Goal: Check status: Check status

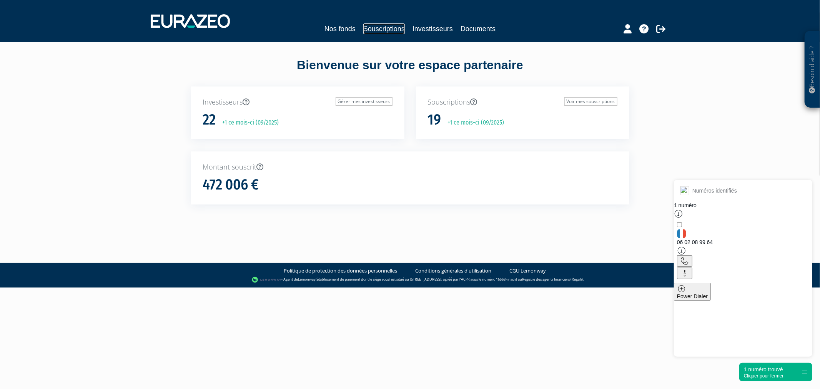
click at [376, 29] on link "Souscriptions" at bounding box center [384, 28] width 42 height 11
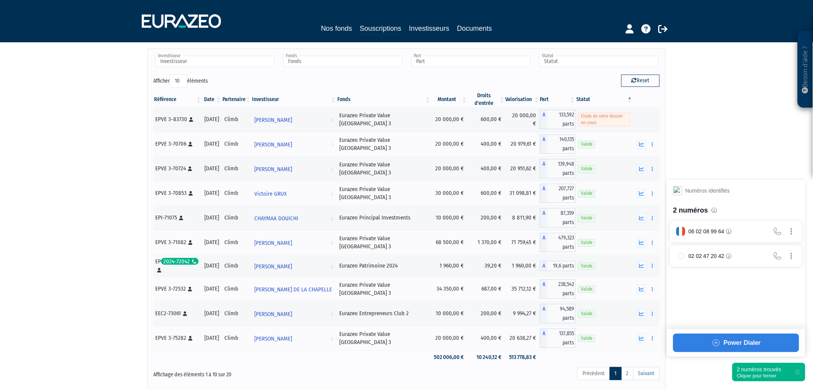
scroll to position [43, 0]
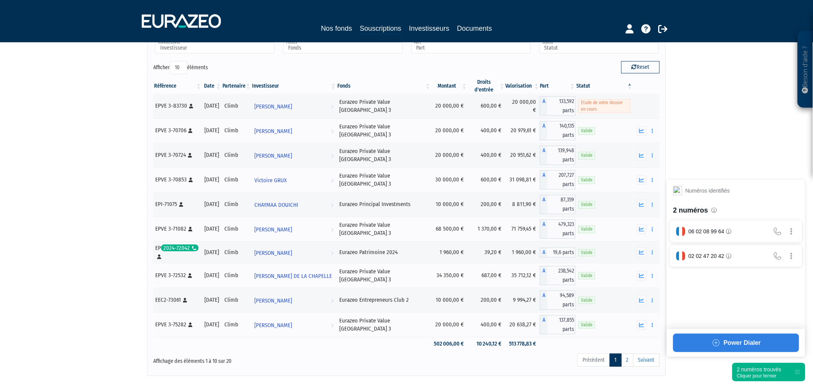
click at [752, 374] on div "Cliquer pour fermer" at bounding box center [759, 375] width 45 height 5
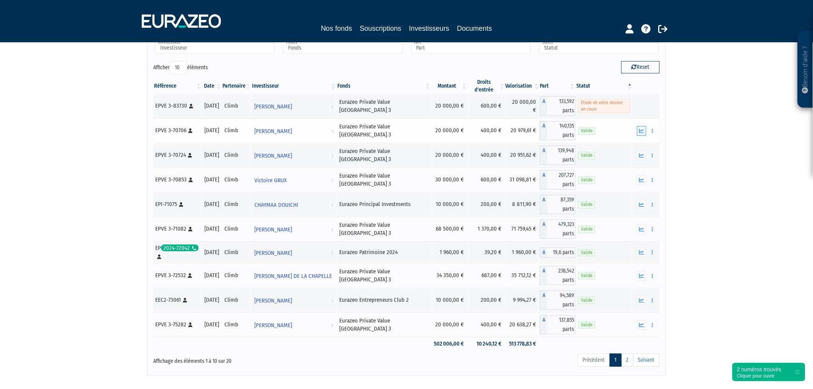
click at [644, 131] on icon "button" at bounding box center [641, 130] width 5 height 5
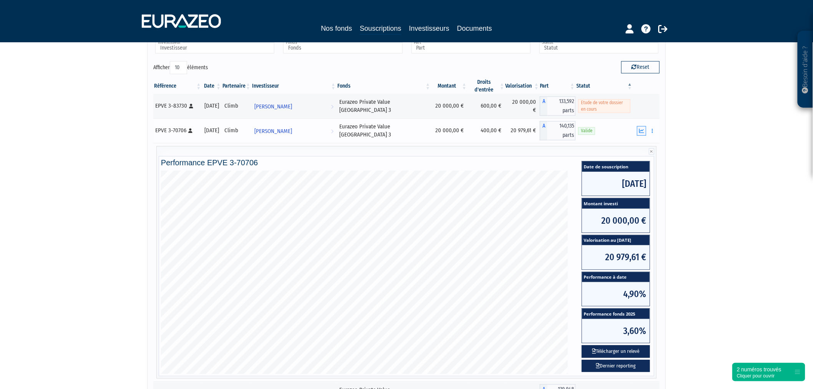
scroll to position [85, 0]
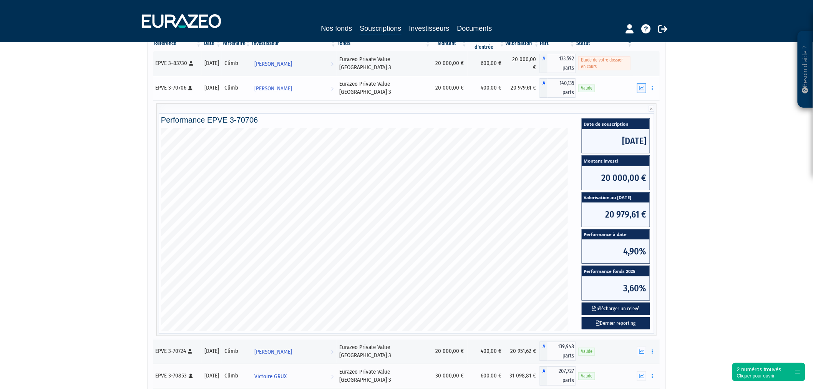
click at [642, 86] on icon "button" at bounding box center [641, 88] width 5 height 5
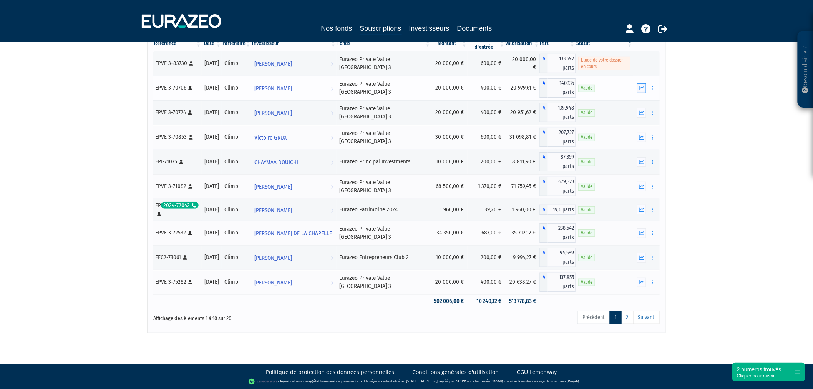
scroll to position [83, 0]
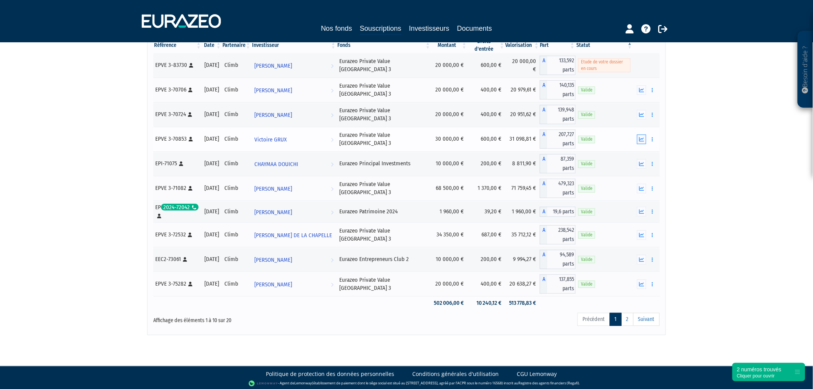
click at [640, 137] on icon "button" at bounding box center [641, 139] width 5 height 5
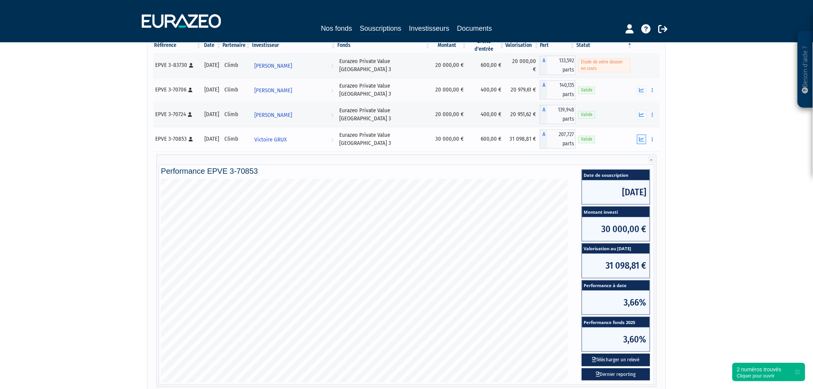
click at [639, 141] on button "button" at bounding box center [641, 140] width 9 height 10
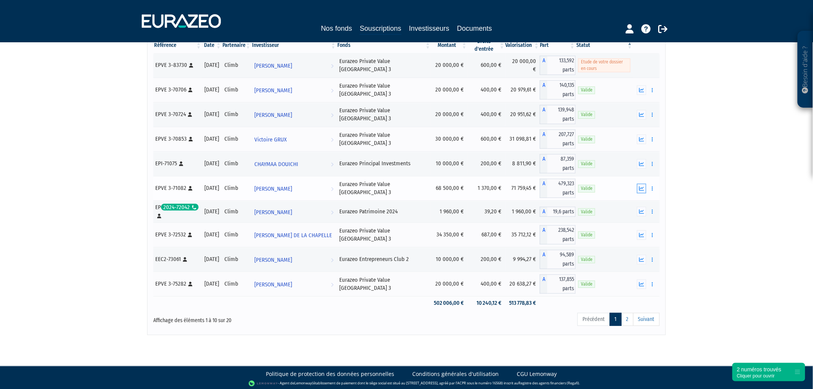
click at [640, 186] on icon "button" at bounding box center [641, 188] width 5 height 5
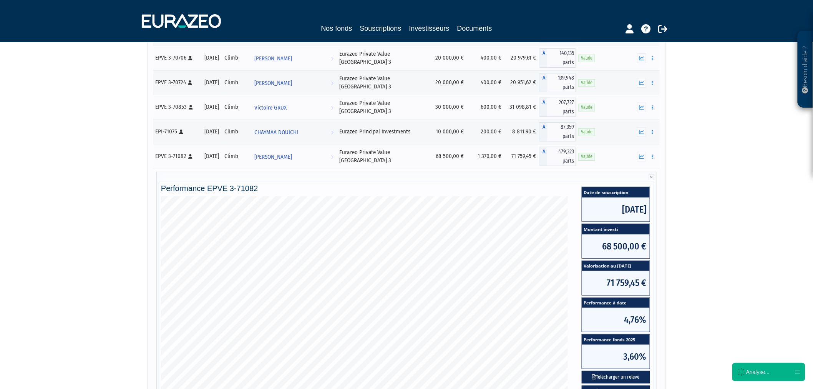
scroll to position [169, 0]
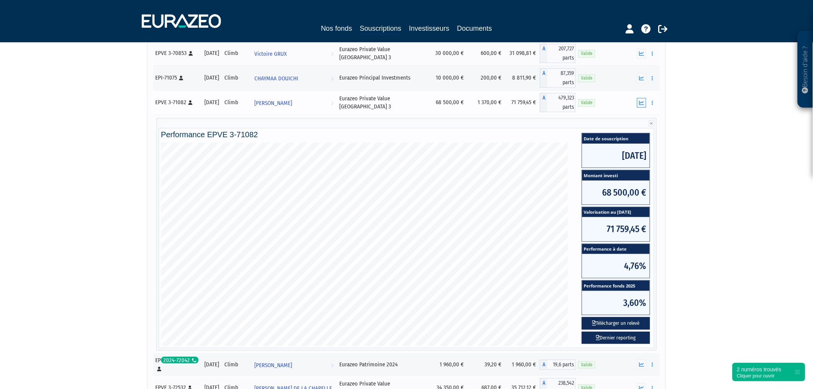
click at [639, 103] on button "button" at bounding box center [641, 103] width 9 height 10
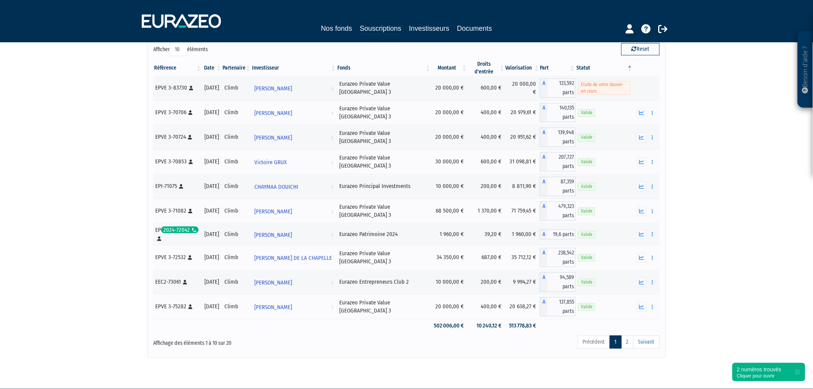
scroll to position [41, 0]
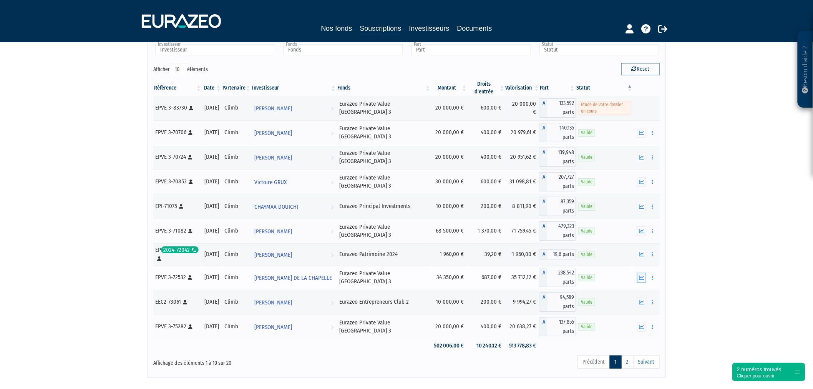
click at [638, 276] on button "button" at bounding box center [641, 278] width 9 height 10
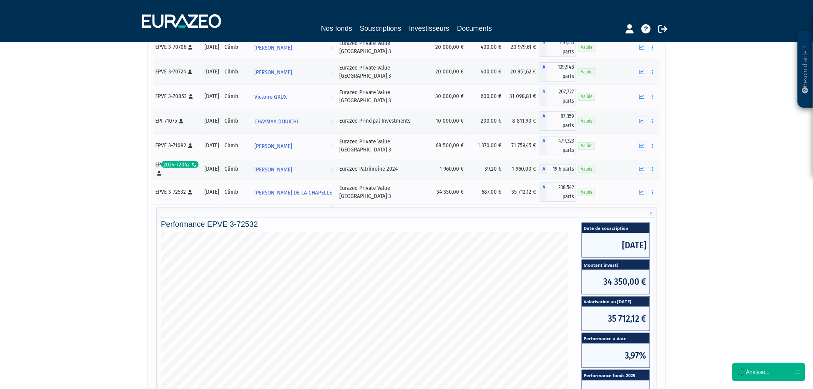
scroll to position [169, 0]
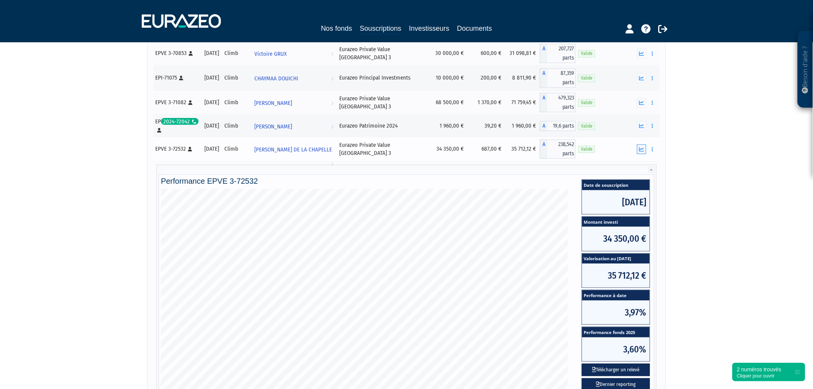
click at [639, 148] on icon "button" at bounding box center [641, 149] width 5 height 5
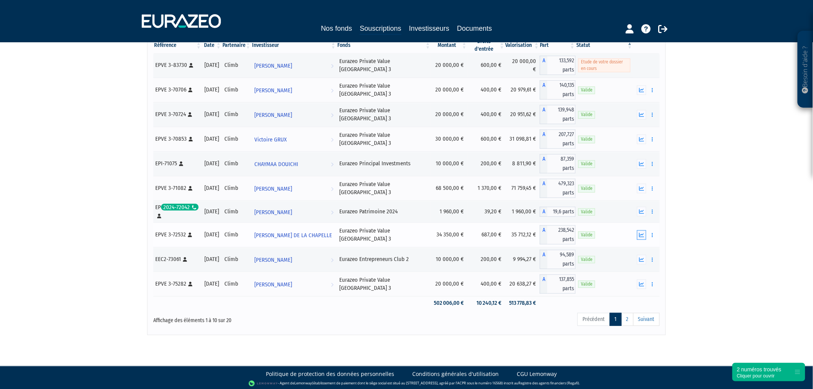
click at [644, 233] on icon "button" at bounding box center [641, 235] width 5 height 5
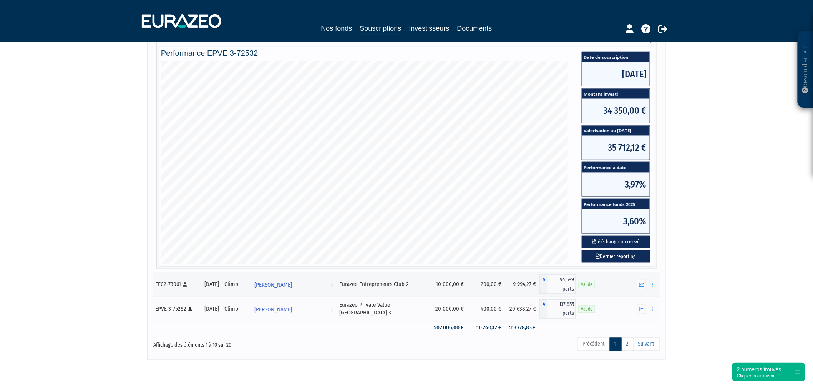
scroll to position [169, 0]
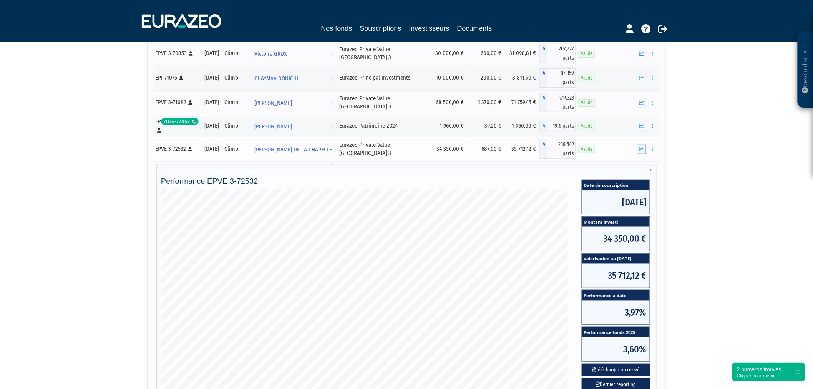
click at [641, 148] on icon "button" at bounding box center [641, 149] width 5 height 5
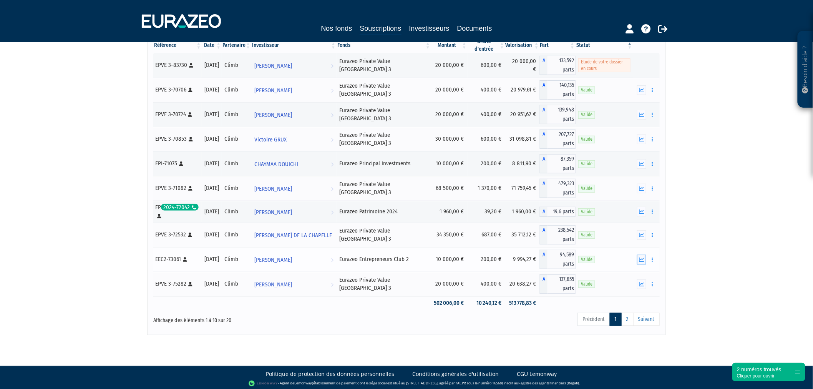
click at [639, 257] on icon "button" at bounding box center [641, 259] width 5 height 5
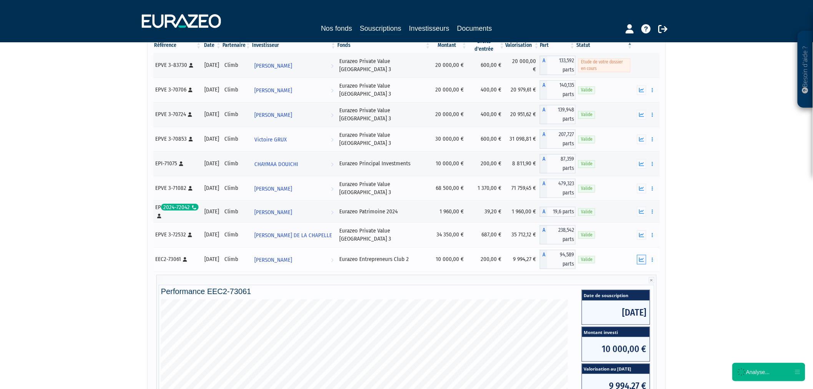
scroll to position [212, 0]
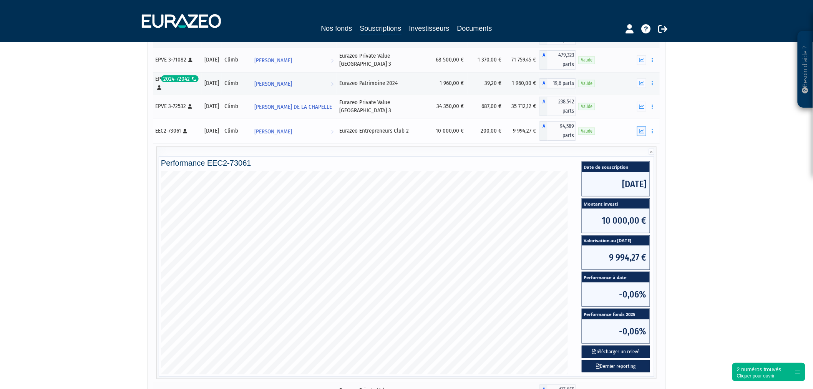
click at [639, 131] on button "button" at bounding box center [641, 131] width 9 height 10
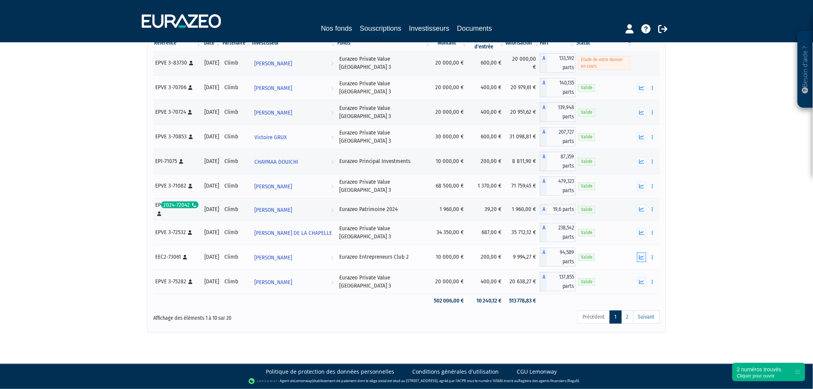
scroll to position [83, 0]
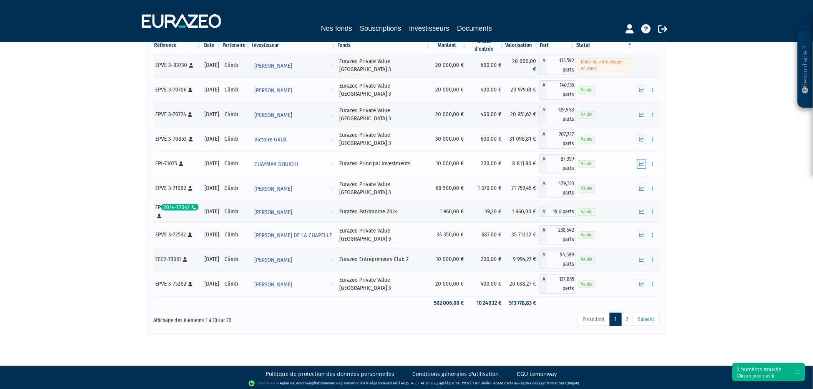
click at [642, 161] on icon "button" at bounding box center [641, 163] width 5 height 5
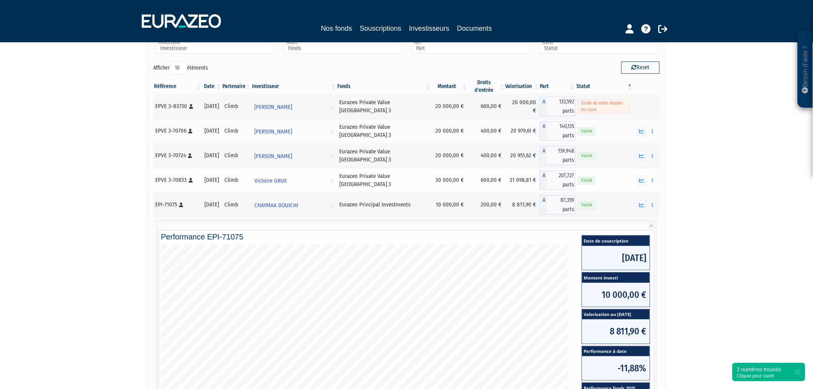
scroll to position [41, 0]
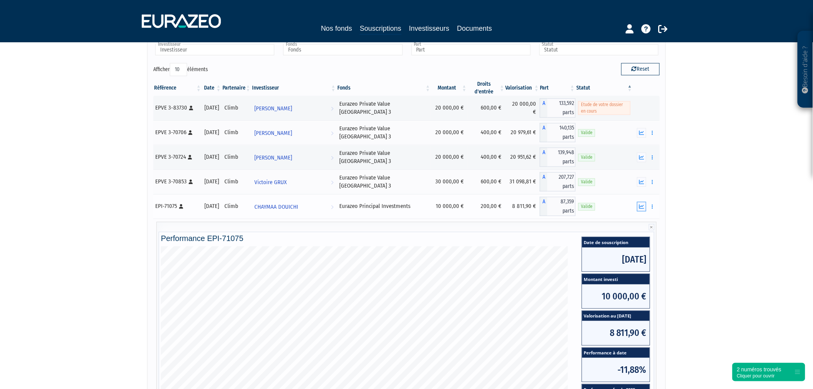
click at [640, 204] on icon "button" at bounding box center [641, 206] width 5 height 5
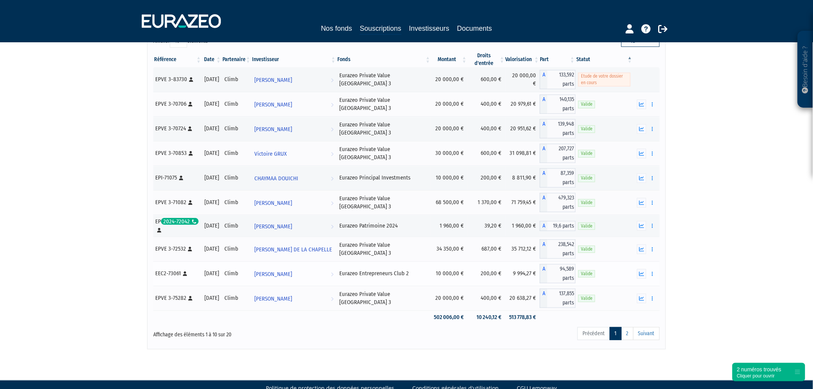
scroll to position [83, 0]
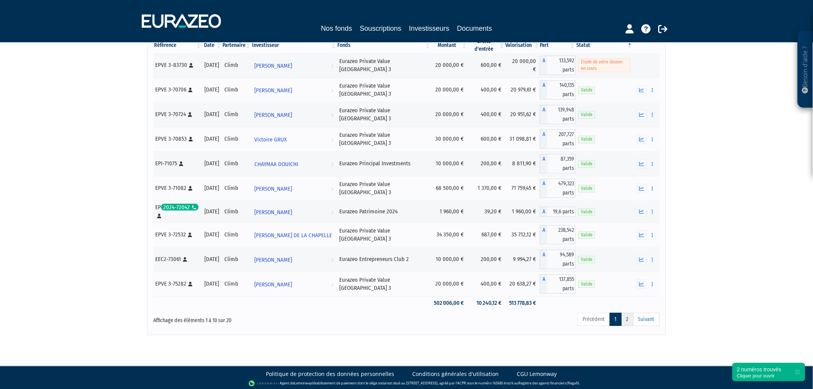
click at [628, 317] on link "2" at bounding box center [627, 319] width 12 height 13
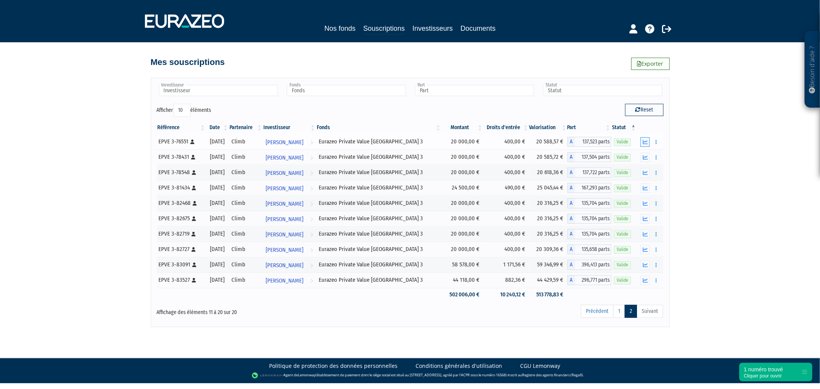
click at [644, 140] on icon "button" at bounding box center [645, 142] width 5 height 5
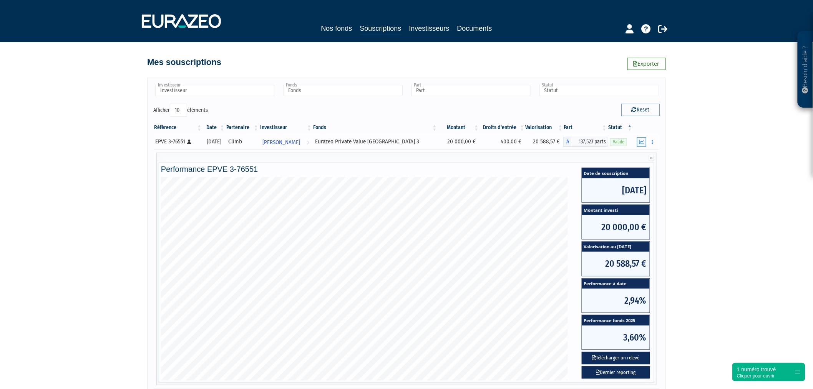
click at [641, 141] on icon "button" at bounding box center [641, 142] width 5 height 5
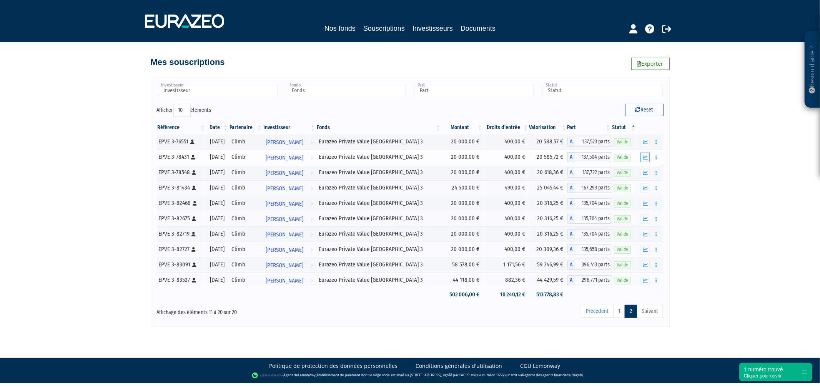
click at [644, 155] on icon "button" at bounding box center [645, 157] width 5 height 5
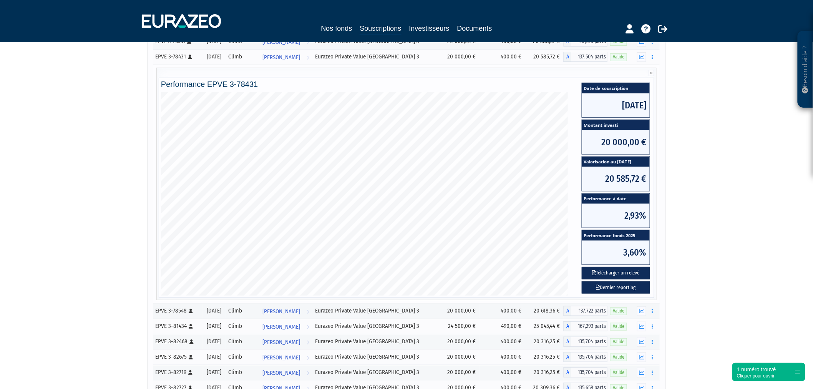
scroll to position [85, 0]
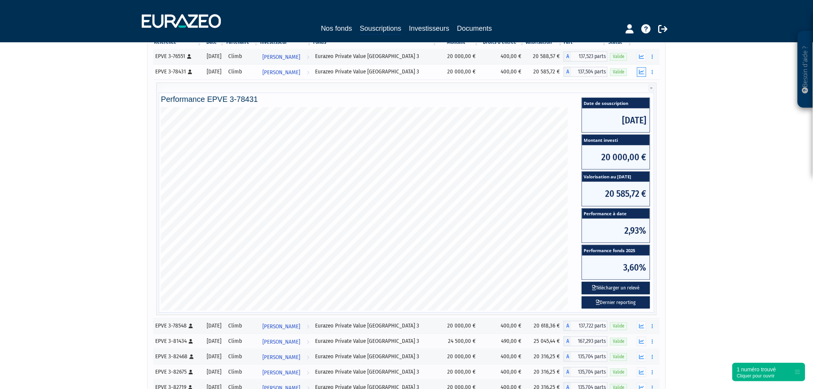
click at [637, 71] on button "button" at bounding box center [641, 72] width 9 height 10
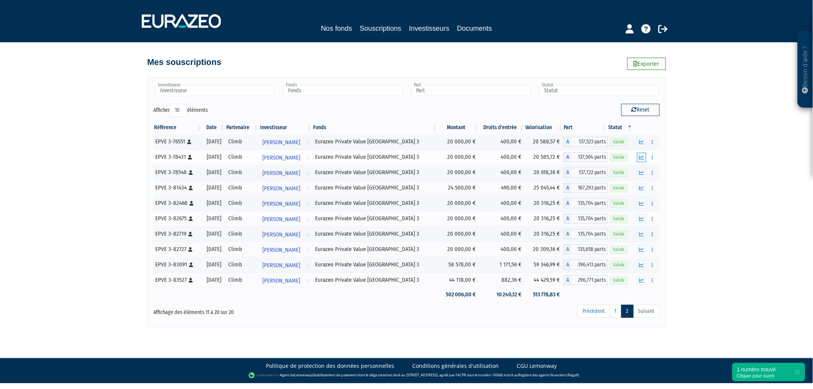
scroll to position [0, 0]
click at [647, 279] on icon "button" at bounding box center [645, 280] width 5 height 5
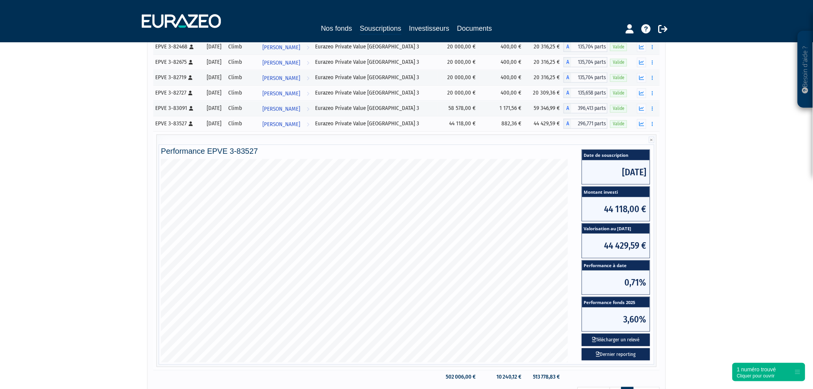
scroll to position [171, 0]
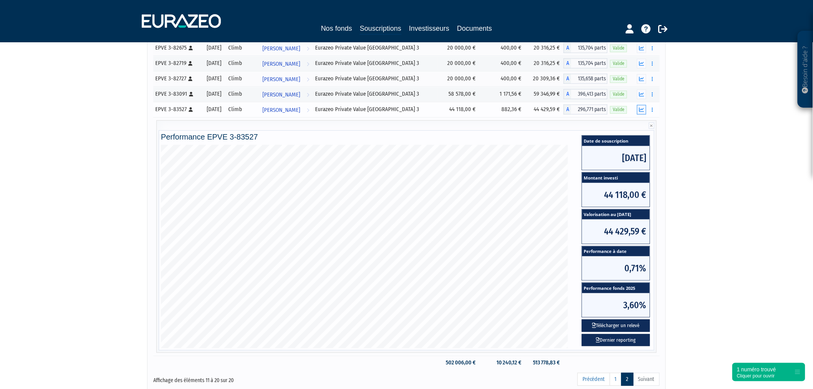
click at [638, 110] on button "button" at bounding box center [641, 110] width 9 height 10
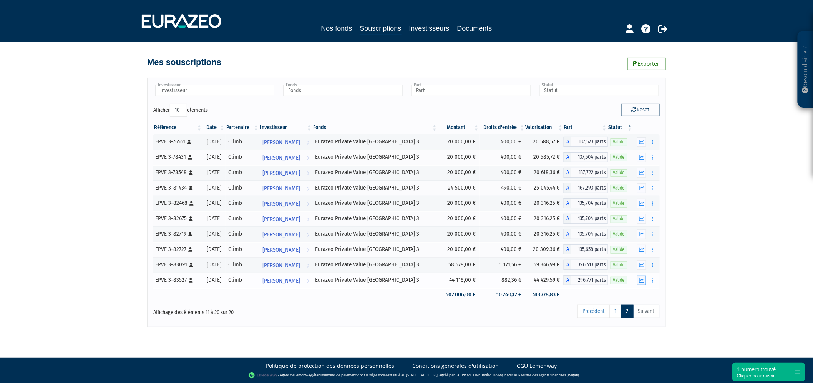
scroll to position [0, 0]
click at [646, 264] on icon "button" at bounding box center [645, 264] width 5 height 5
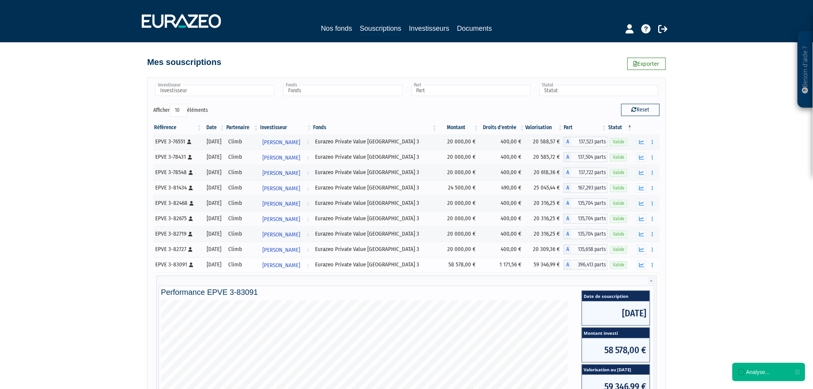
scroll to position [171, 0]
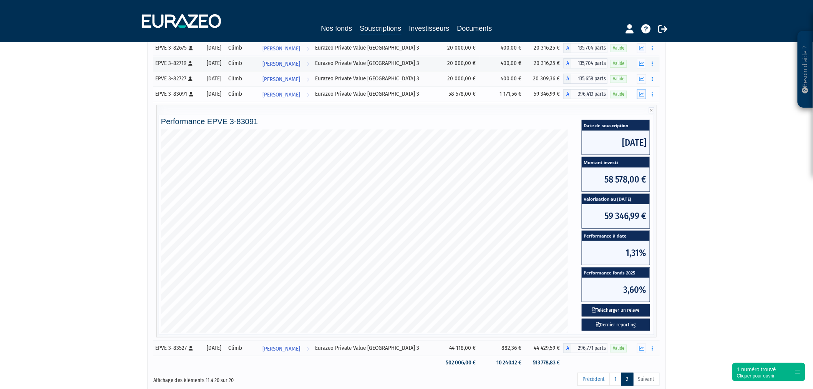
click at [642, 95] on icon "button" at bounding box center [641, 94] width 5 height 5
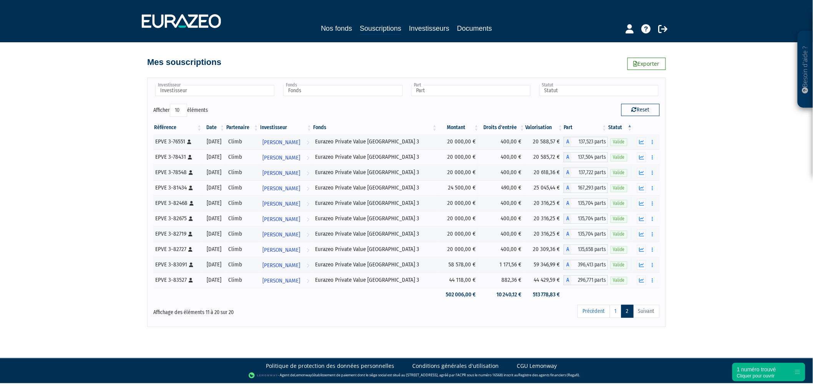
scroll to position [0, 0]
click at [645, 251] on icon "button" at bounding box center [645, 249] width 5 height 5
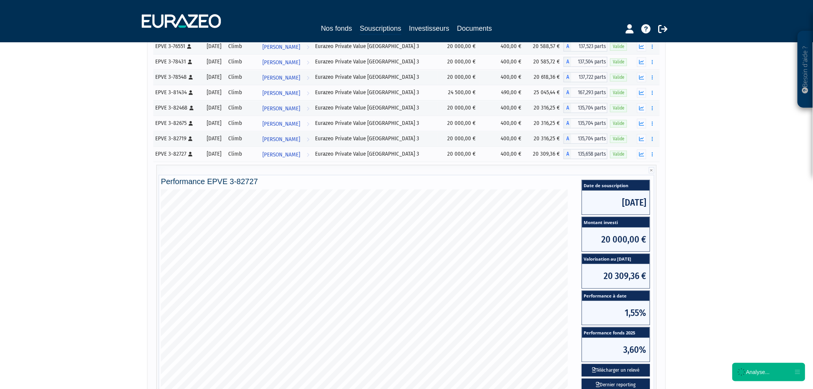
scroll to position [118, 0]
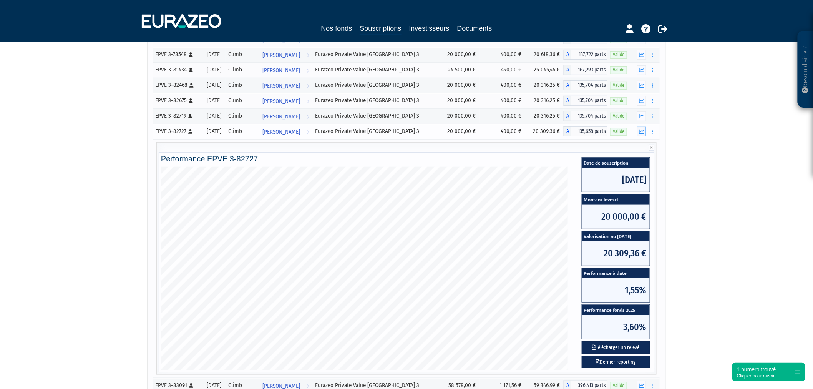
click at [645, 130] on button "button" at bounding box center [641, 132] width 9 height 10
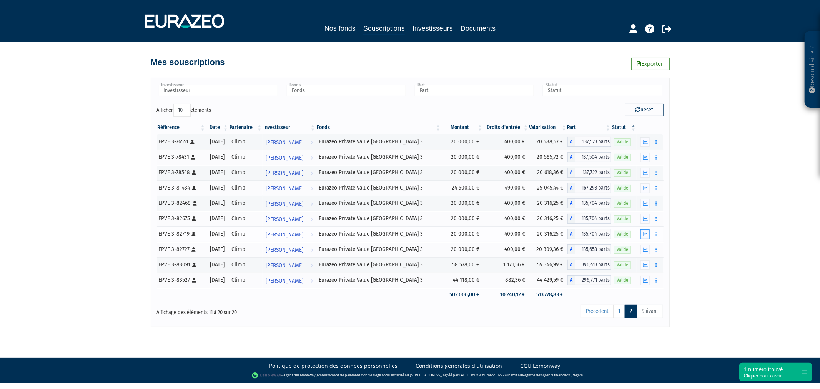
click at [647, 231] on button "button" at bounding box center [644, 234] width 9 height 10
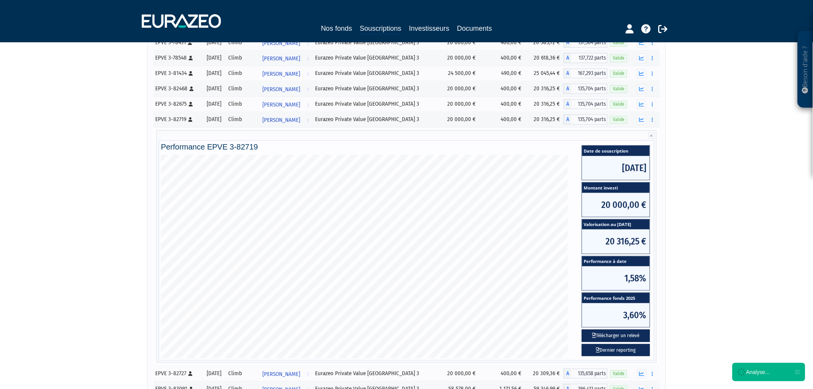
scroll to position [128, 0]
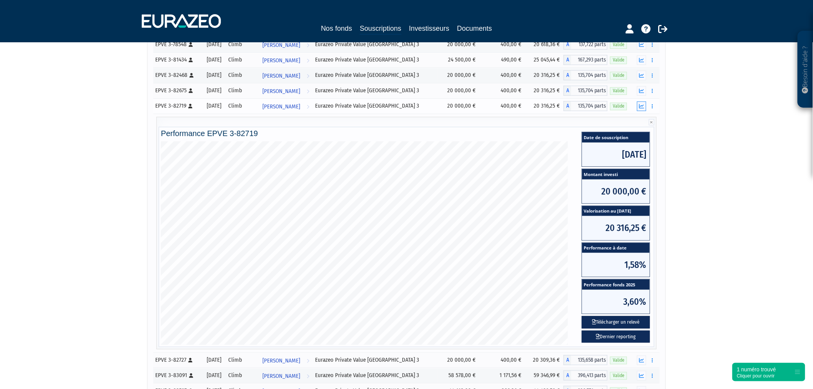
click at [644, 106] on icon "button" at bounding box center [641, 106] width 5 height 5
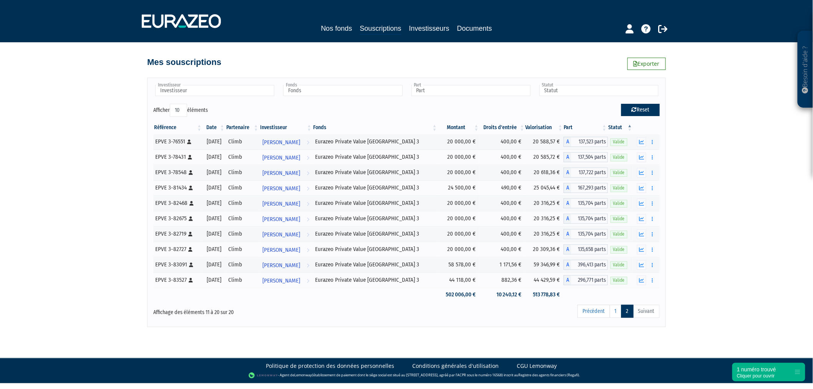
scroll to position [0, 0]
click at [646, 201] on icon "button" at bounding box center [645, 203] width 5 height 5
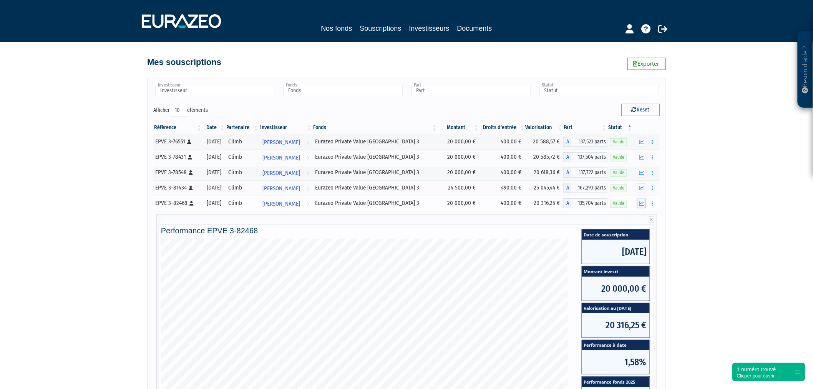
click at [641, 202] on icon "button" at bounding box center [641, 203] width 5 height 5
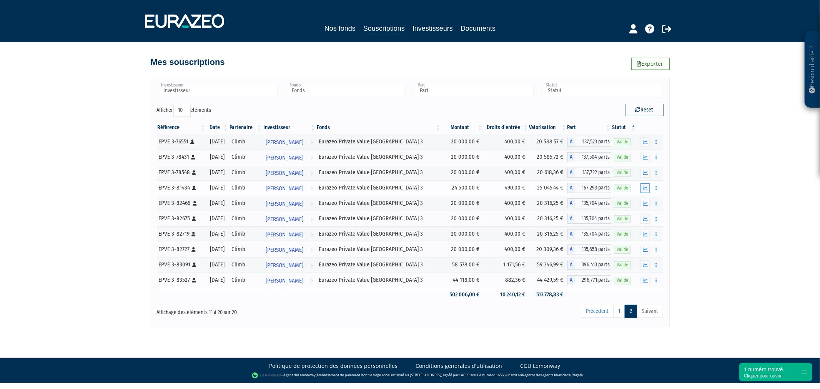
click at [643, 186] on icon "button" at bounding box center [645, 188] width 5 height 5
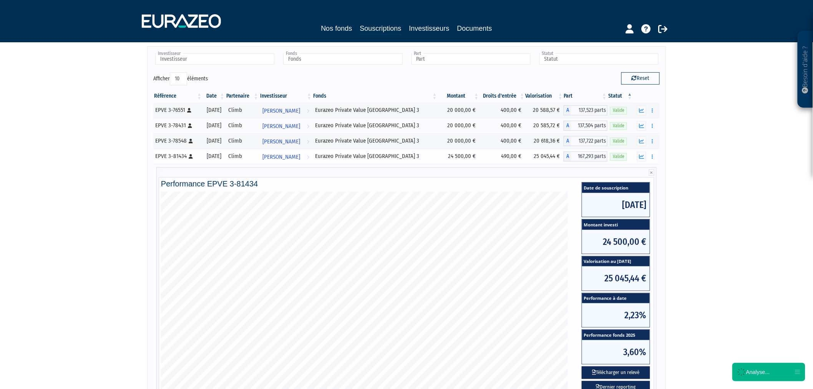
scroll to position [85, 0]
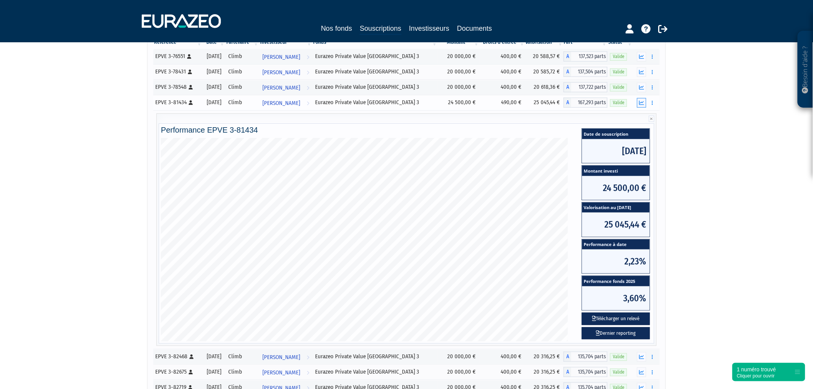
click at [639, 106] on button "button" at bounding box center [641, 103] width 9 height 10
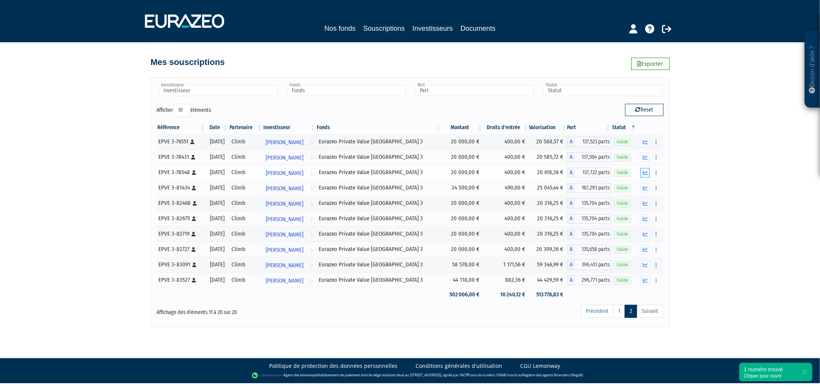
click at [644, 169] on button "button" at bounding box center [644, 173] width 9 height 10
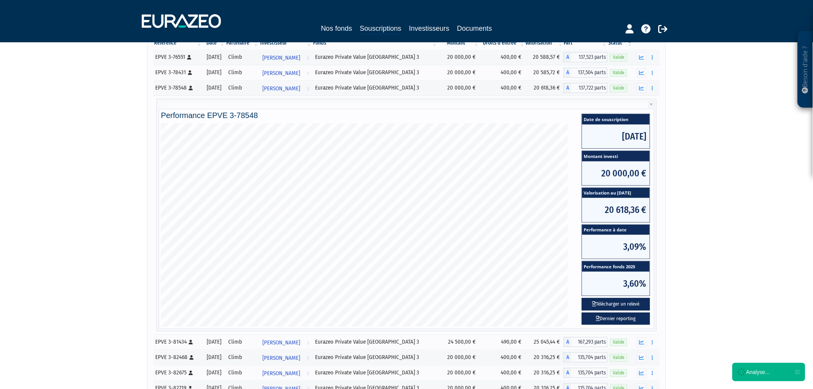
scroll to position [85, 0]
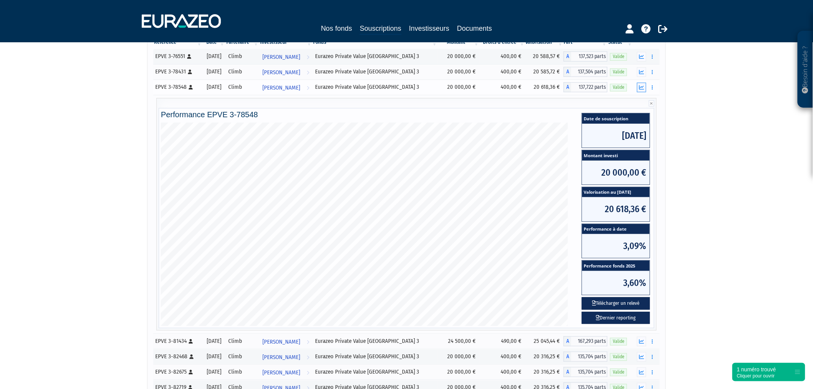
click at [639, 88] on icon "button" at bounding box center [641, 87] width 5 height 5
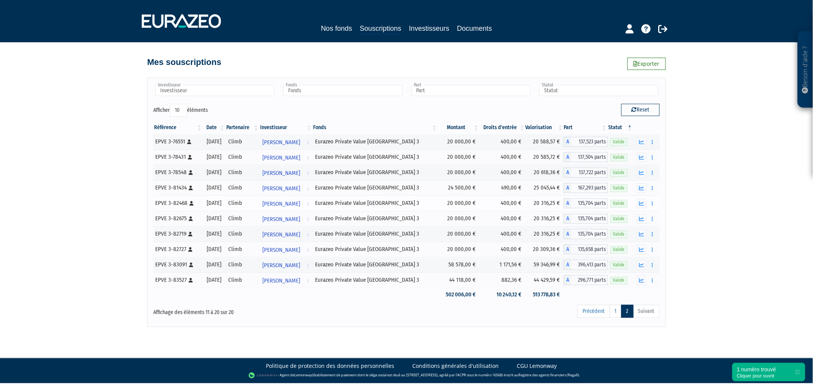
scroll to position [0, 0]
click at [646, 143] on icon "button" at bounding box center [645, 142] width 5 height 5
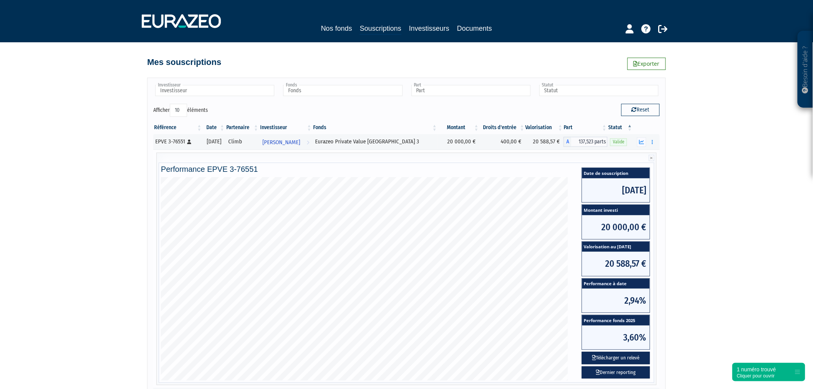
scroll to position [43, 0]
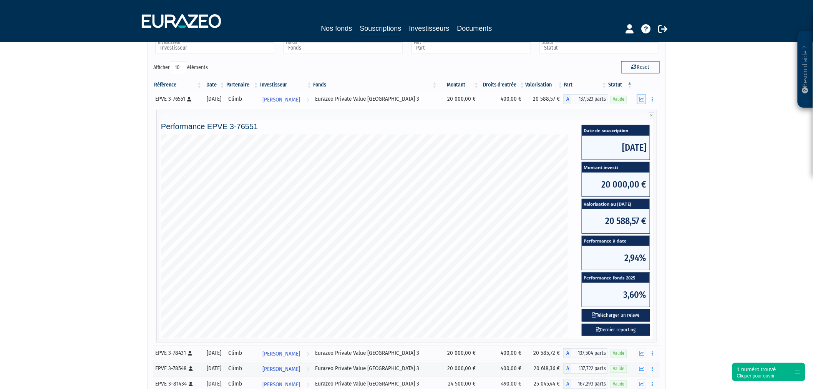
click at [639, 98] on icon "button" at bounding box center [641, 99] width 5 height 5
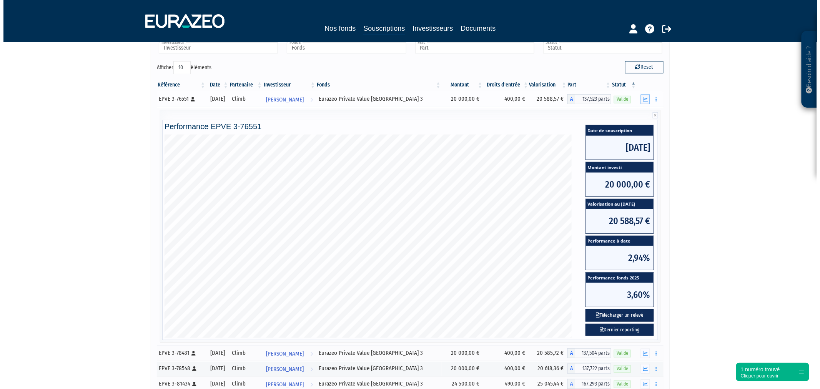
scroll to position [0, 0]
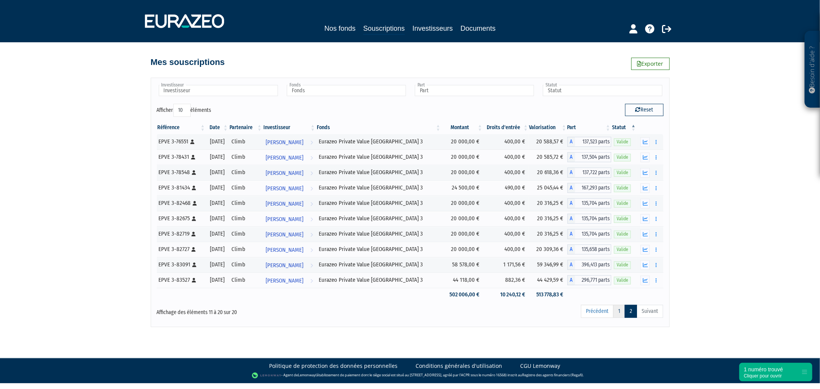
click at [620, 312] on link "1" at bounding box center [619, 311] width 12 height 13
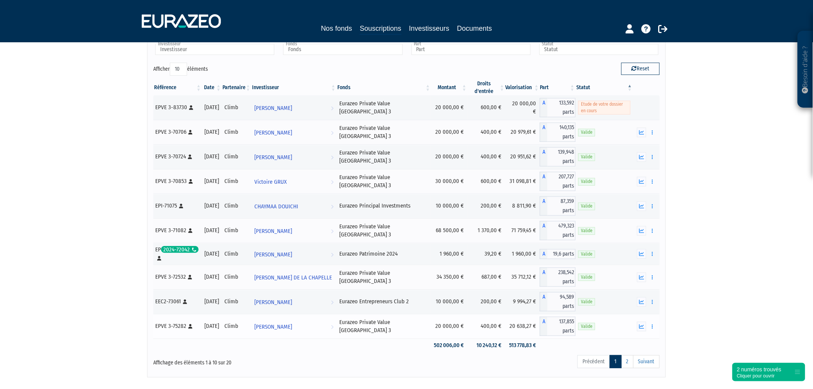
scroll to position [41, 0]
click at [638, 155] on button "button" at bounding box center [641, 158] width 9 height 10
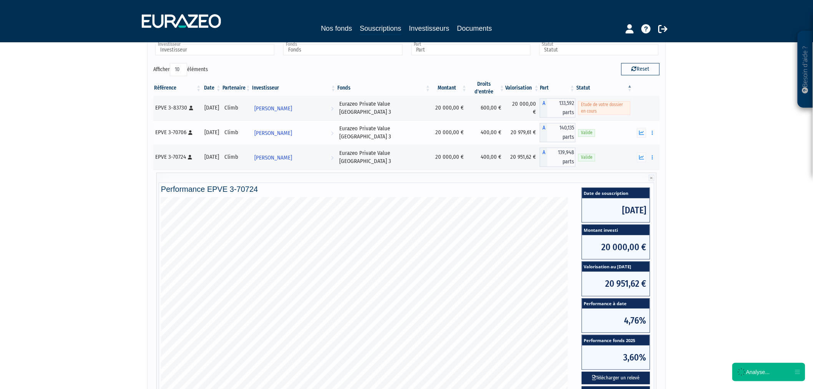
click at [643, 137] on td "Documents Rachat libre" at bounding box center [646, 132] width 27 height 25
click at [643, 134] on icon "button" at bounding box center [641, 132] width 5 height 5
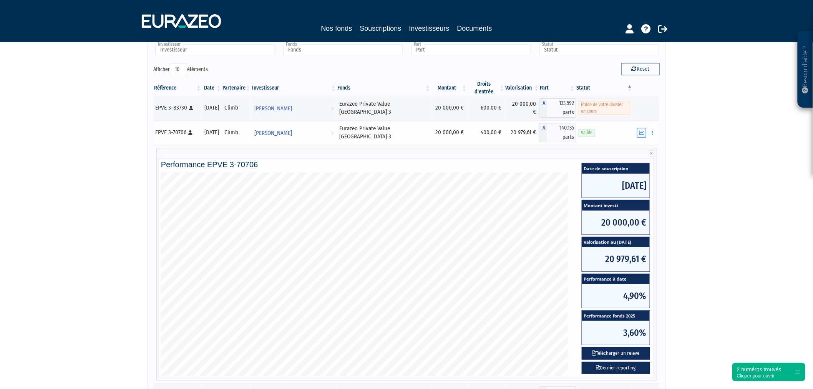
click at [642, 133] on icon "button" at bounding box center [641, 132] width 5 height 5
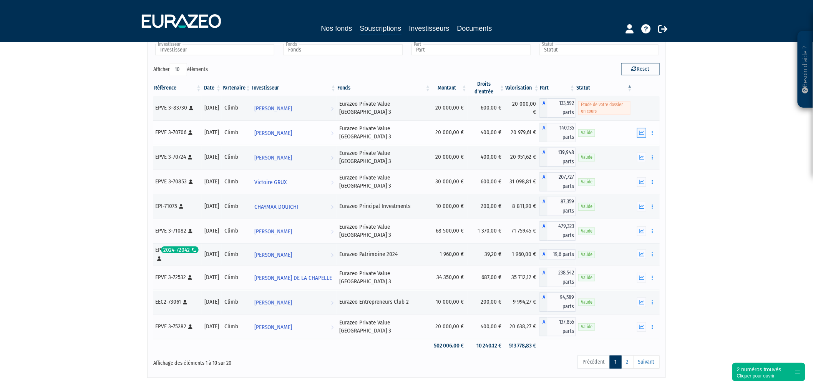
drag, startPoint x: 643, startPoint y: 126, endPoint x: 642, endPoint y: 131, distance: 4.8
click at [643, 126] on td "Documents Rachat libre" at bounding box center [646, 132] width 27 height 25
click at [641, 132] on icon "button" at bounding box center [641, 132] width 5 height 5
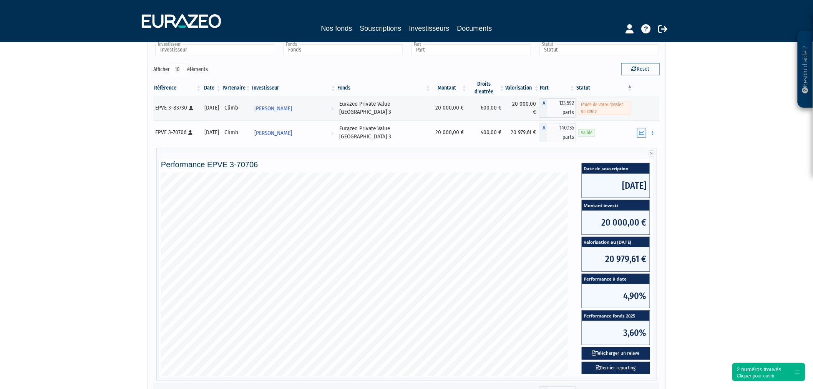
click at [642, 132] on icon "button" at bounding box center [641, 132] width 5 height 5
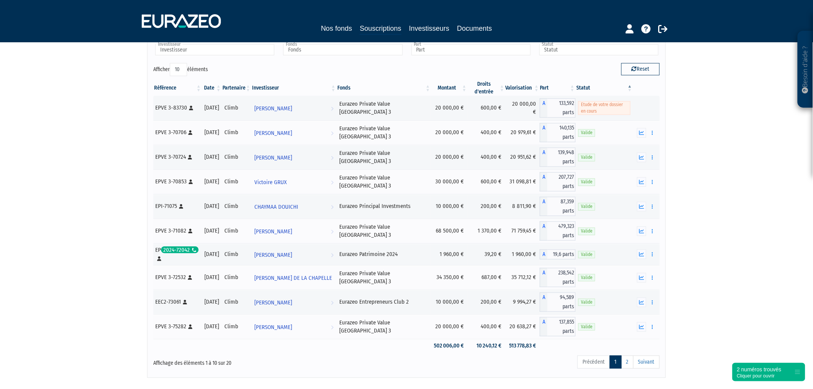
click at [442, 87] on th "Montant" at bounding box center [449, 87] width 37 height 15
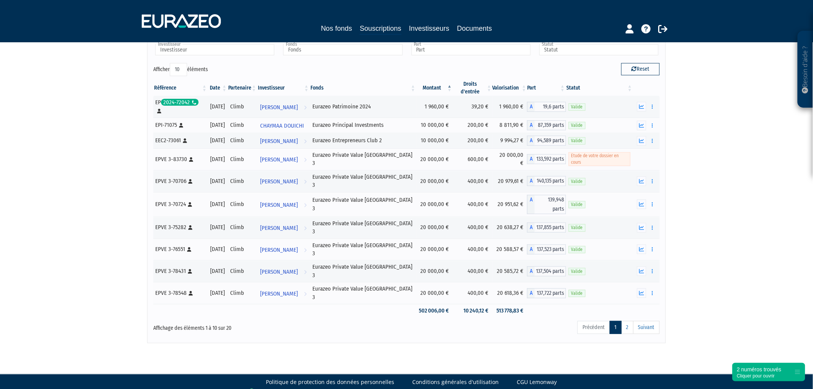
click at [442, 87] on th "Montant" at bounding box center [435, 87] width 37 height 15
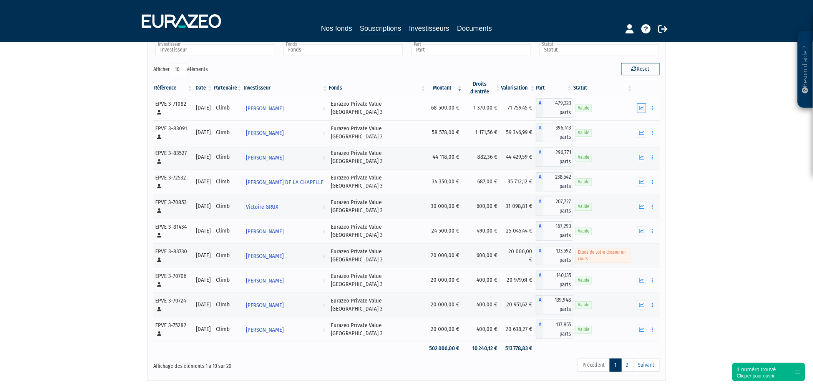
click at [646, 105] on button "button" at bounding box center [641, 108] width 9 height 10
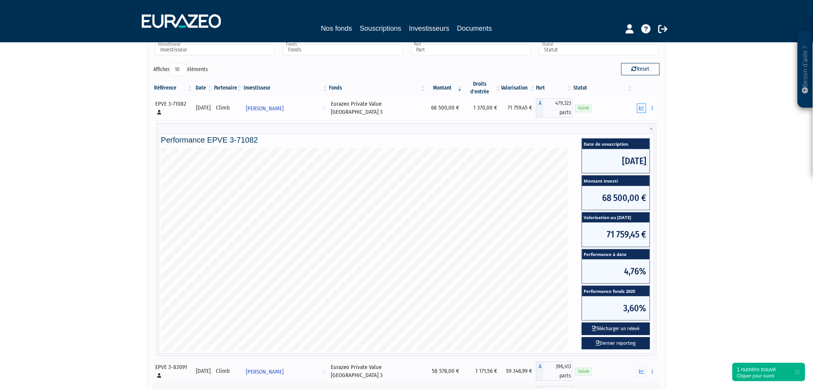
click at [638, 108] on button "button" at bounding box center [641, 108] width 9 height 10
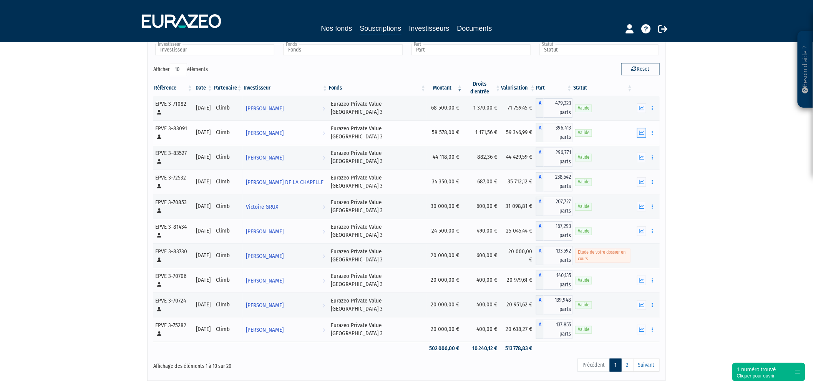
click at [639, 128] on button "button" at bounding box center [641, 133] width 9 height 10
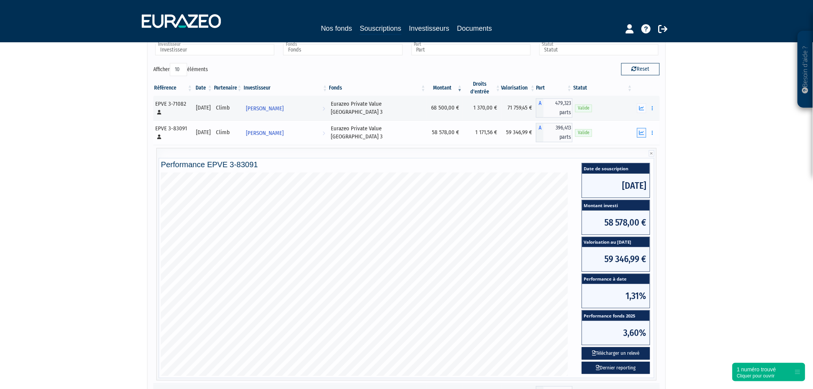
click at [639, 130] on button "button" at bounding box center [641, 133] width 9 height 10
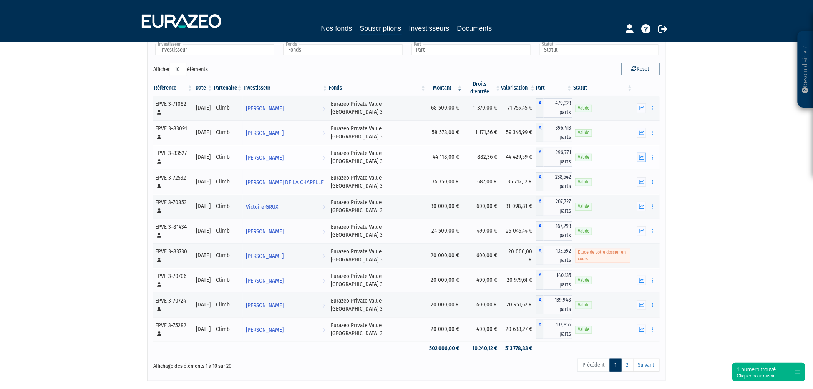
click at [639, 157] on icon "button" at bounding box center [641, 157] width 5 height 5
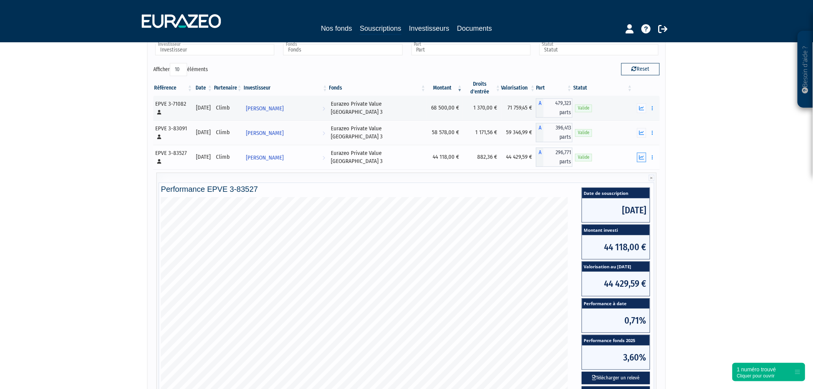
click at [639, 157] on icon "button" at bounding box center [641, 157] width 5 height 5
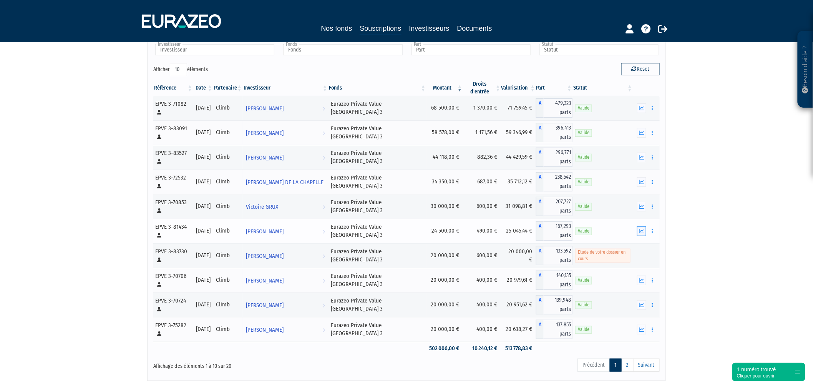
click at [644, 227] on button "button" at bounding box center [641, 231] width 9 height 10
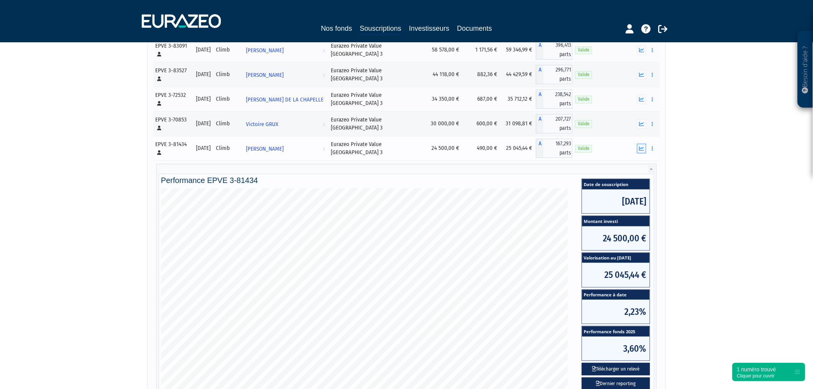
scroll to position [126, 0]
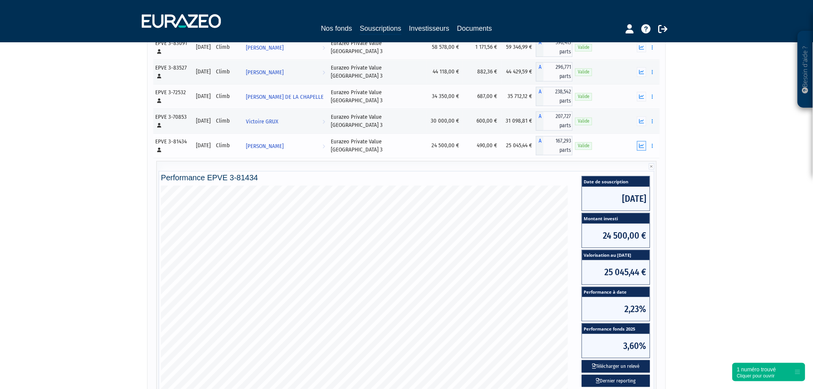
click at [637, 144] on button "button" at bounding box center [641, 146] width 9 height 10
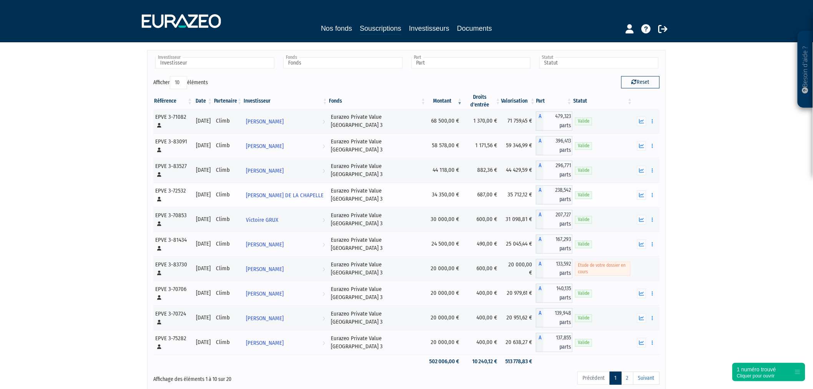
scroll to position [43, 0]
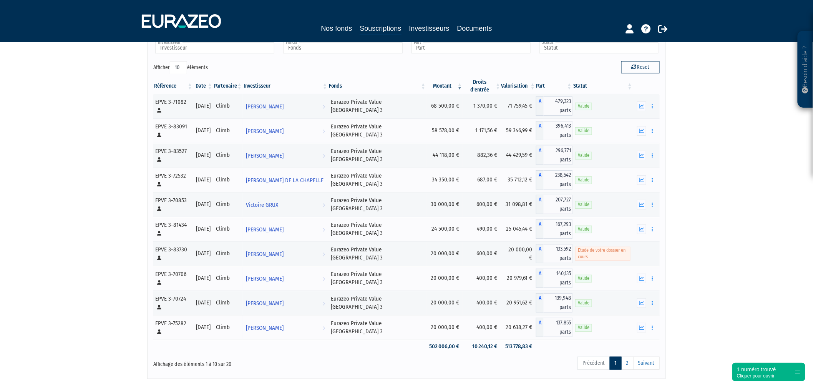
drag, startPoint x: 71, startPoint y: 82, endPoint x: 75, endPoint y: 80, distance: 4.4
click at [71, 82] on div "Besoin d'aide ? × J'ai besoin d'aide Si vous avez une question à propos du fonc…" at bounding box center [406, 168] width 813 height 422
